Goal: Transaction & Acquisition: Book appointment/travel/reservation

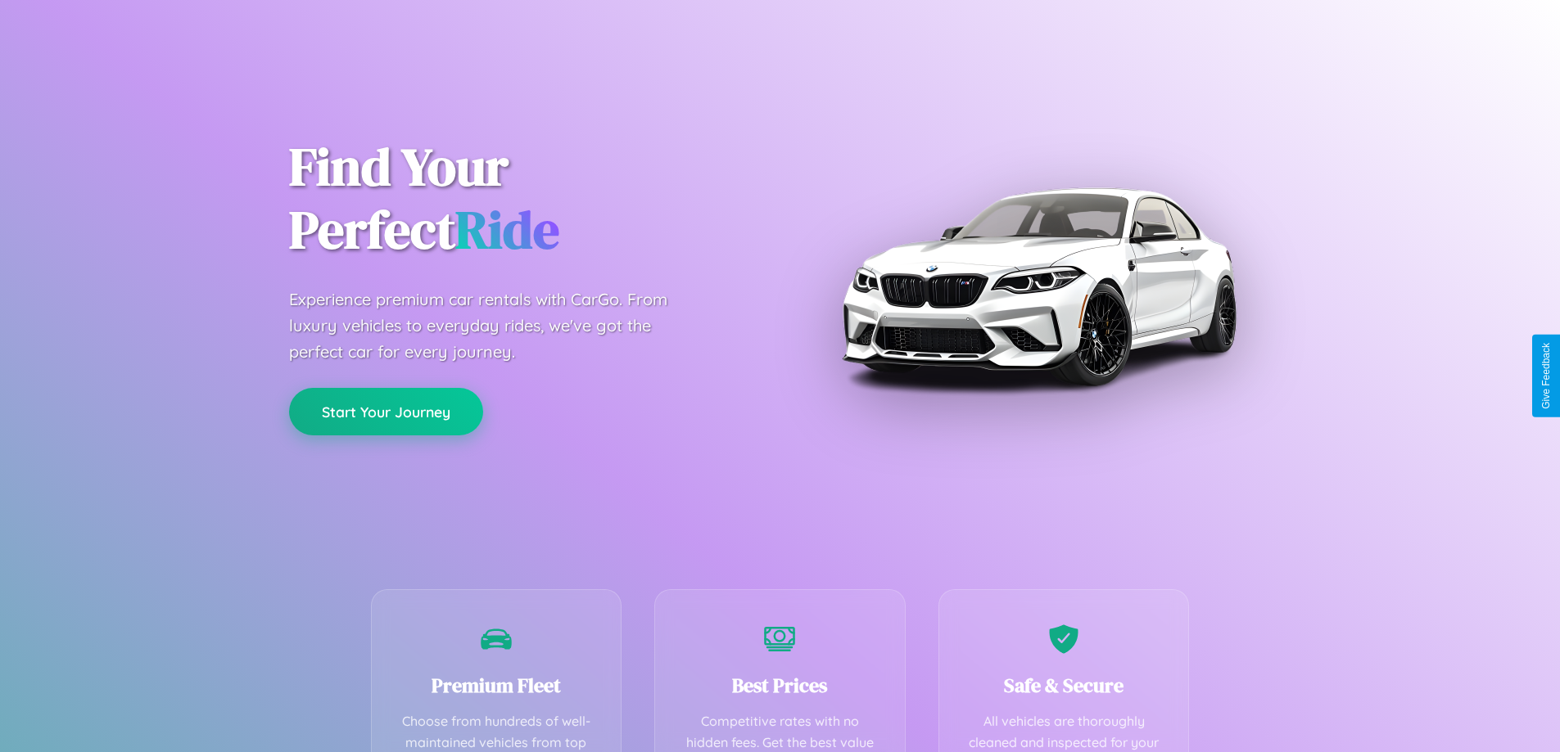
click at [386, 412] on button "Start Your Journey" at bounding box center [386, 411] width 194 height 47
click at [386, 411] on button "Start Your Journey" at bounding box center [386, 411] width 194 height 47
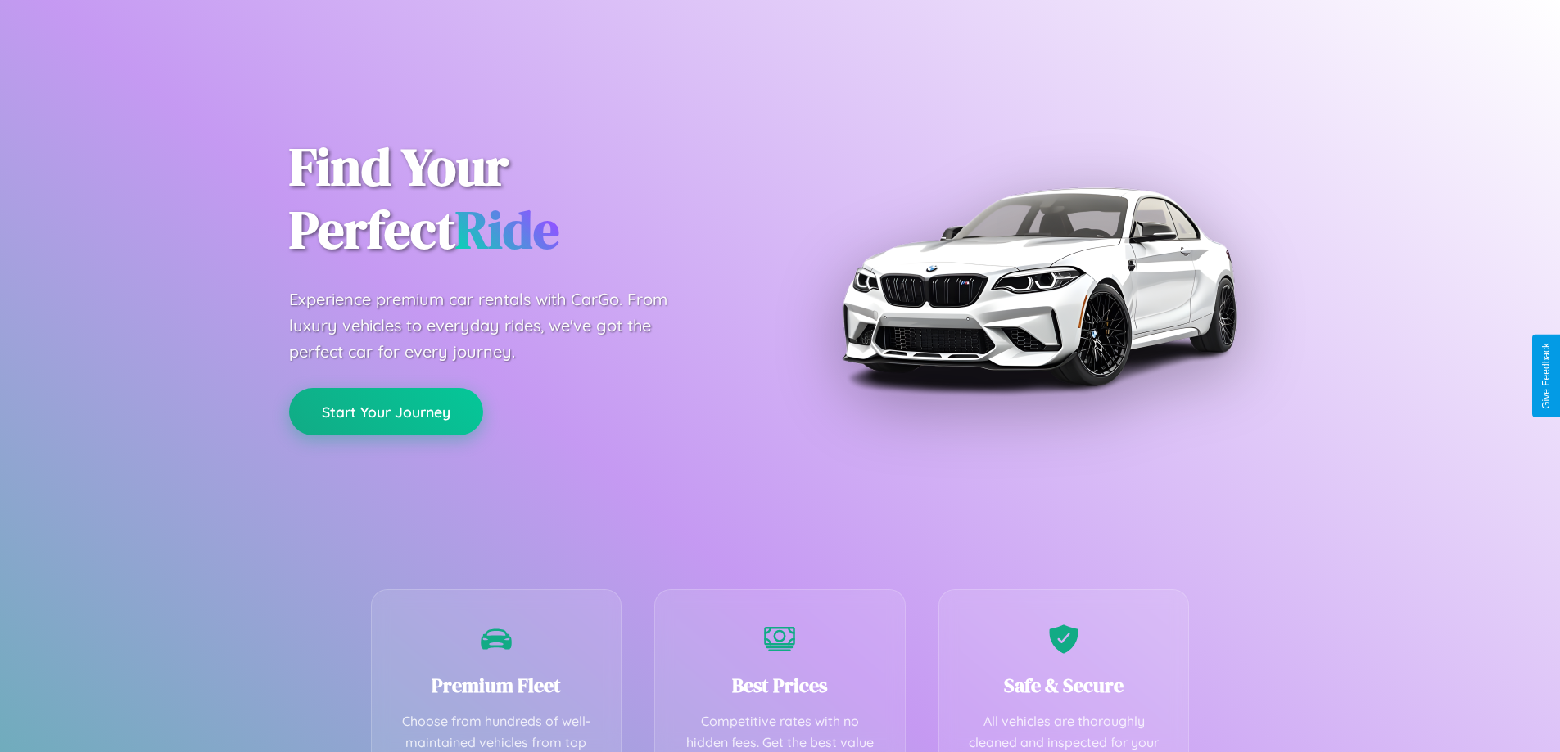
click at [386, 411] on button "Start Your Journey" at bounding box center [386, 411] width 194 height 47
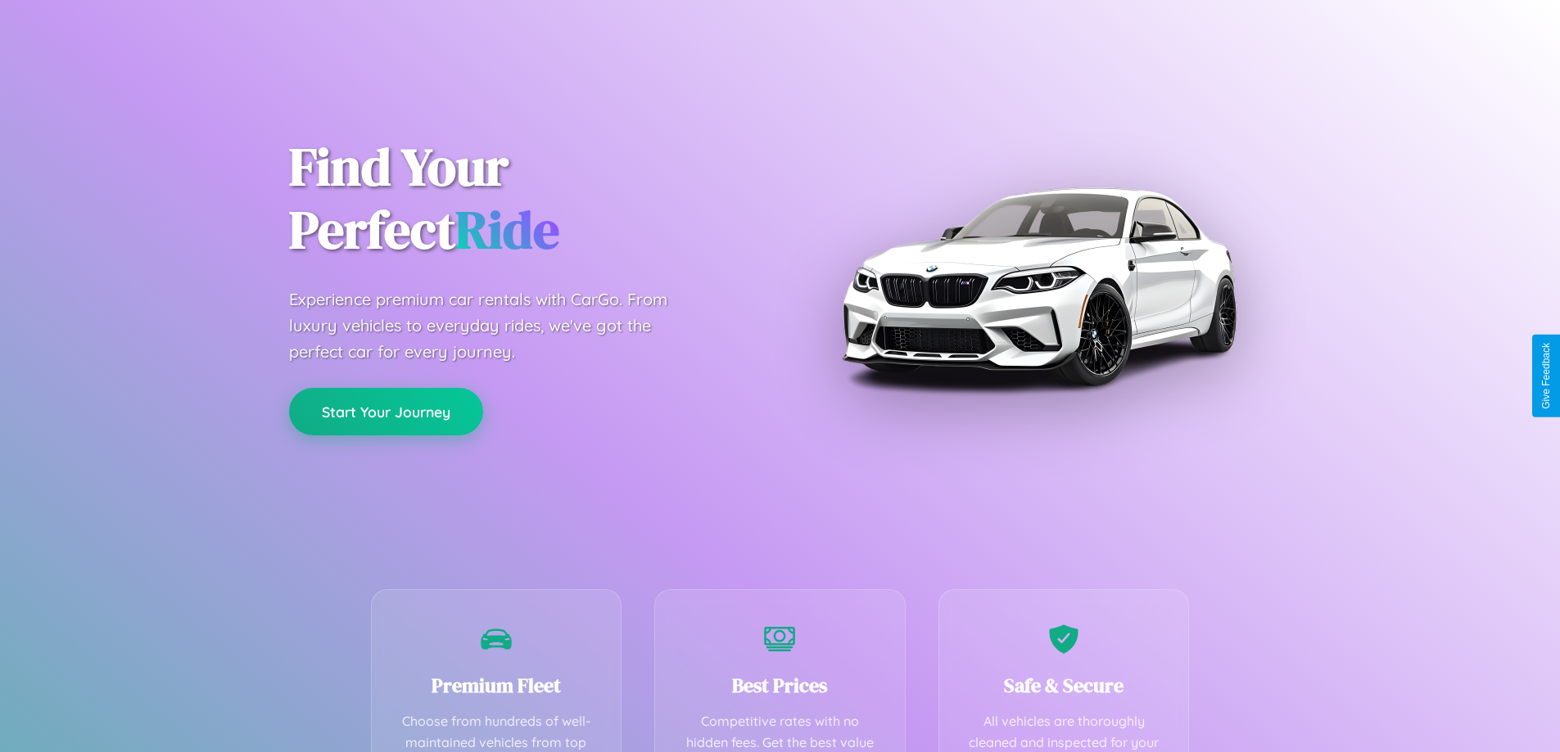
click at [386, 411] on button "Start Your Journey" at bounding box center [386, 411] width 194 height 47
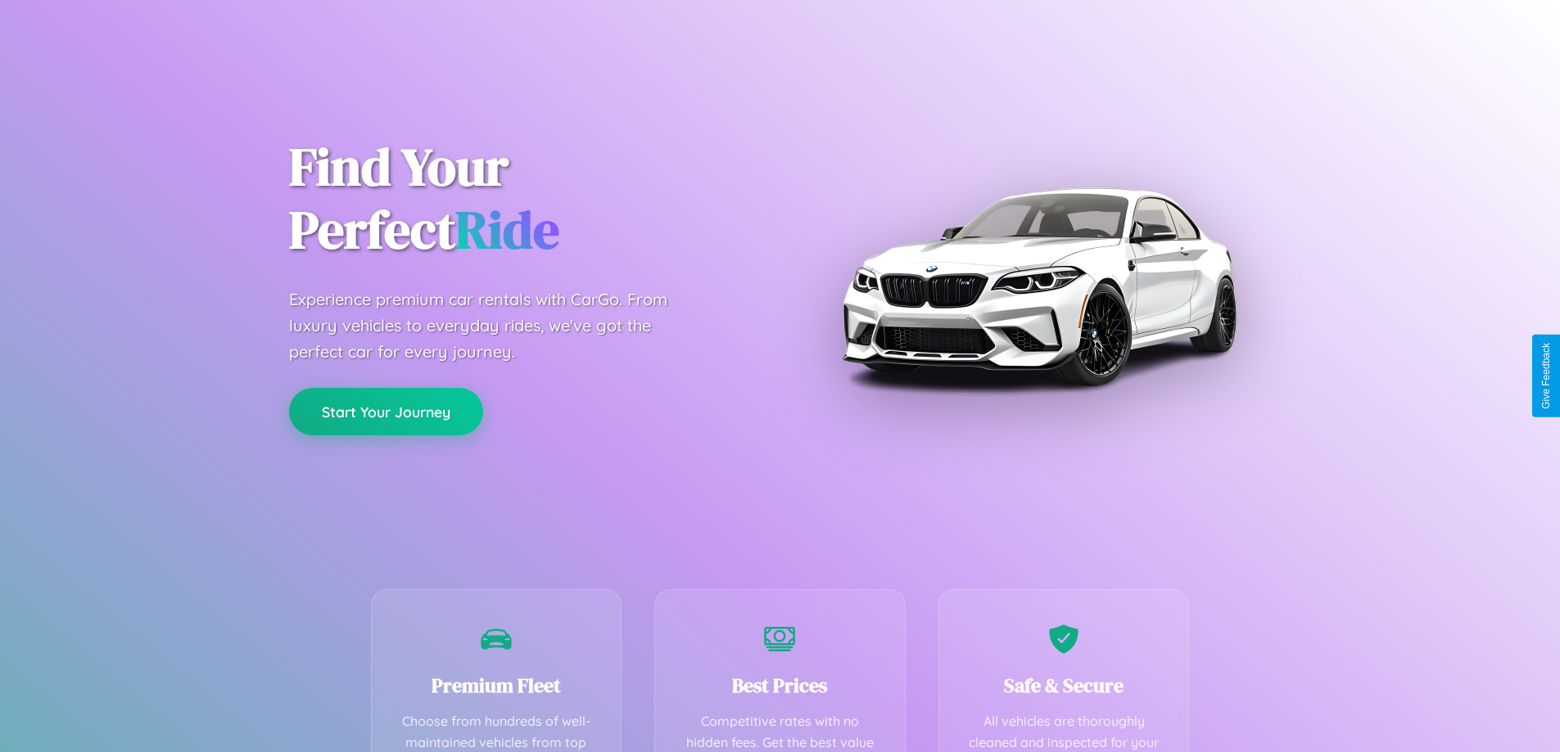
click at [386, 411] on button "Start Your Journey" at bounding box center [386, 411] width 194 height 47
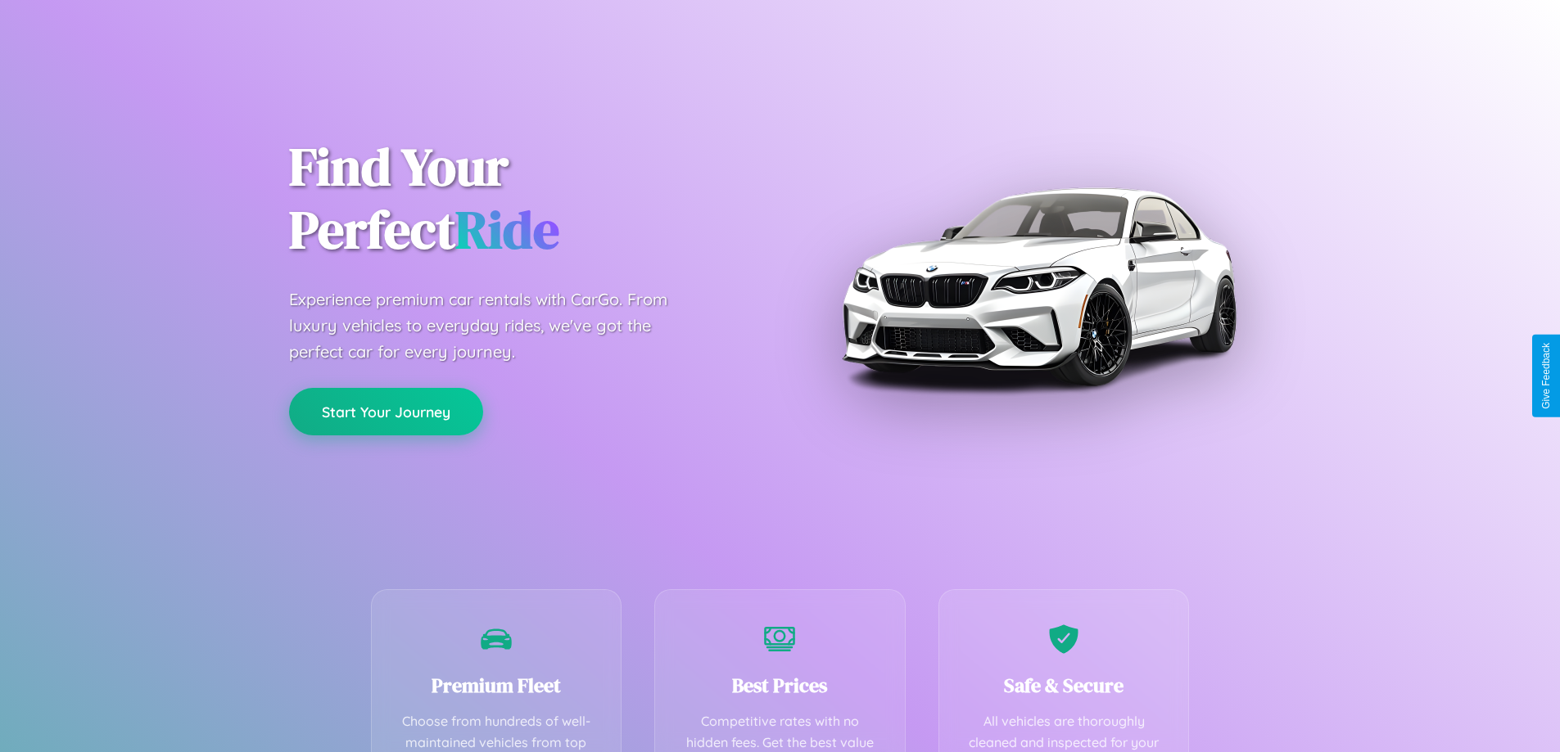
click at [386, 411] on button "Start Your Journey" at bounding box center [386, 411] width 194 height 47
